Goal: Task Accomplishment & Management: Use online tool/utility

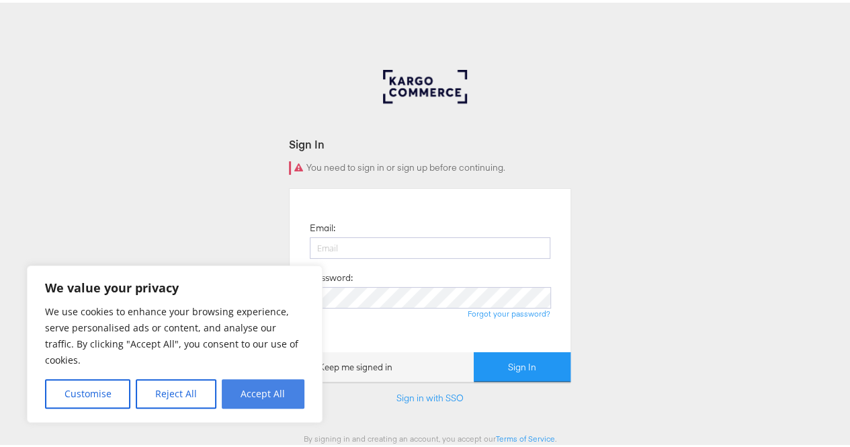
type input "[PERSON_NAME][EMAIL_ADDRESS][PERSON_NAME][DOMAIN_NAME]"
click at [265, 392] on button "Accept All" at bounding box center [263, 391] width 83 height 30
checkbox input "true"
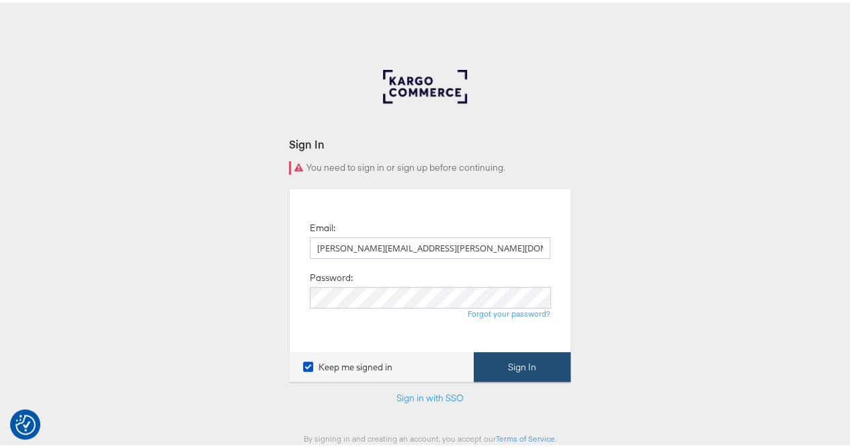
click at [531, 358] on button "Sign In" at bounding box center [522, 364] width 97 height 30
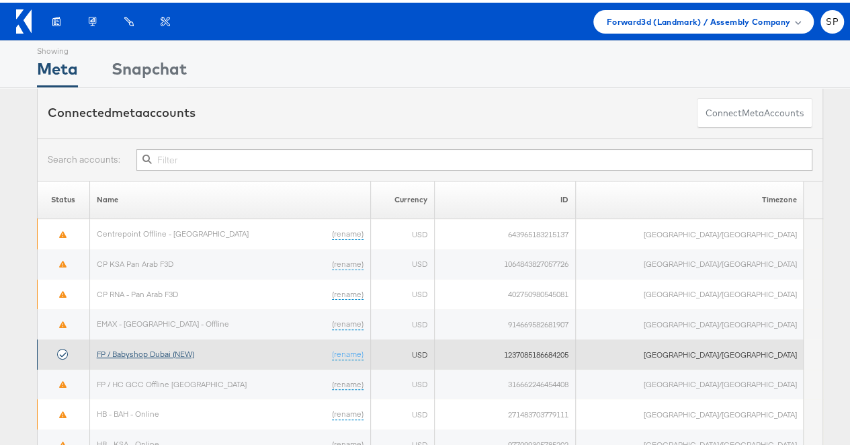
click at [192, 349] on link "FP / Babyshop Dubai (NEW)" at bounding box center [145, 351] width 97 height 10
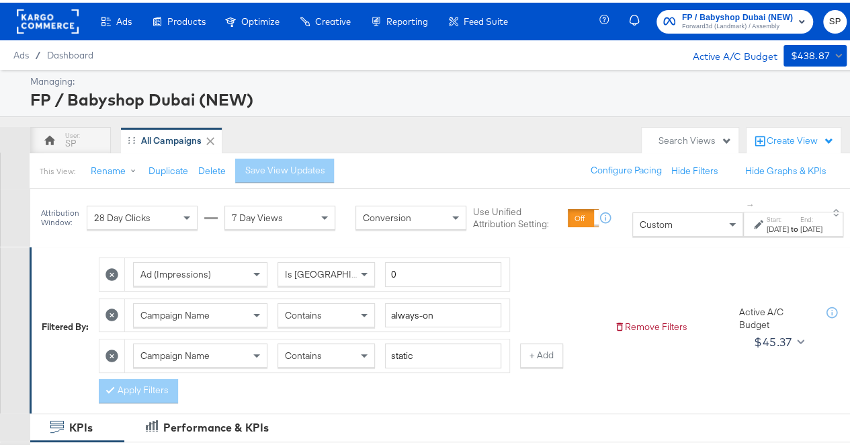
click at [114, 353] on icon at bounding box center [111, 353] width 13 height 13
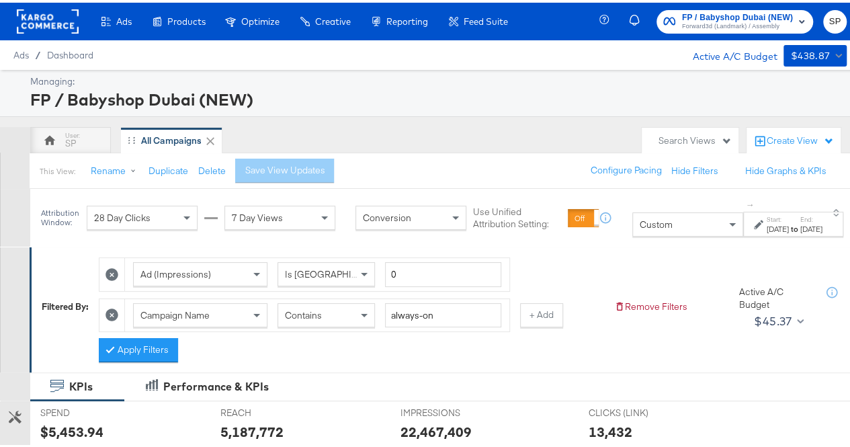
click at [113, 311] on icon at bounding box center [111, 312] width 13 height 13
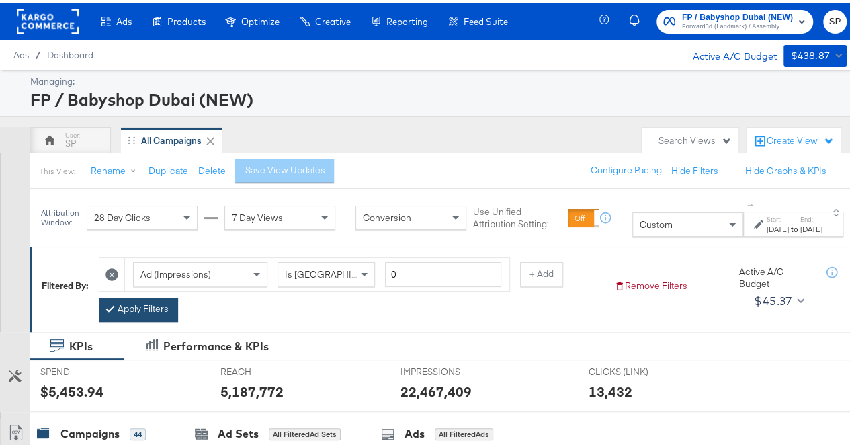
click at [138, 304] on button "Apply Filters" at bounding box center [138, 307] width 79 height 24
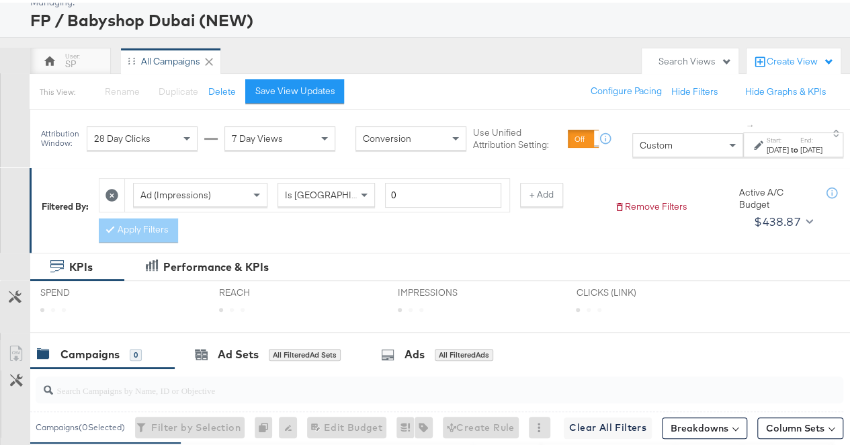
scroll to position [74, 0]
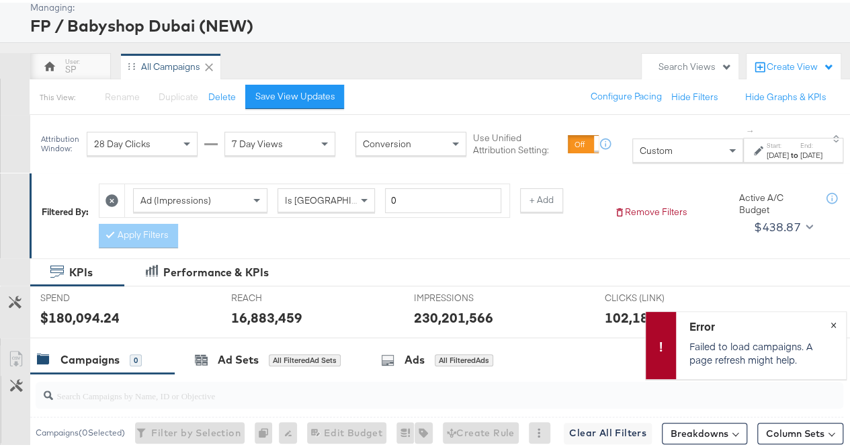
click at [821, 322] on button "×" at bounding box center [833, 321] width 25 height 24
